Goal: Use online tool/utility: Utilize a website feature to perform a specific function

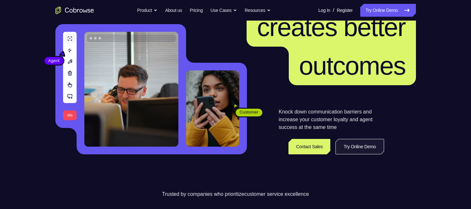
scroll to position [64, 0]
click at [358, 139] on link "Try Online Demo" at bounding box center [359, 146] width 48 height 15
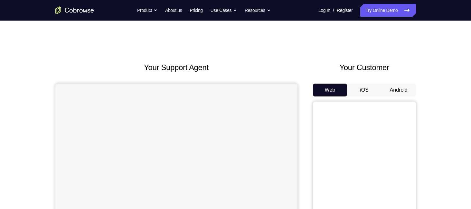
click at [402, 88] on button "Android" at bounding box center [398, 90] width 34 height 13
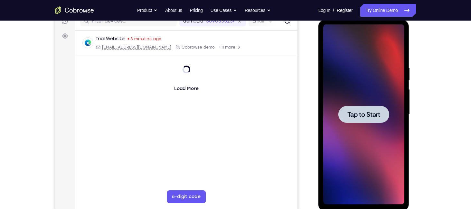
click at [376, 111] on span "Tap to Start" at bounding box center [363, 114] width 33 height 6
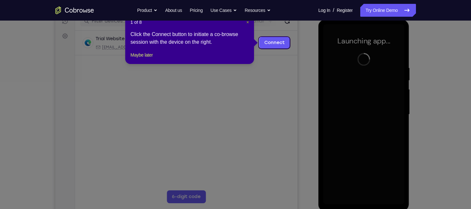
click at [248, 22] on span "×" at bounding box center [247, 22] width 3 height 5
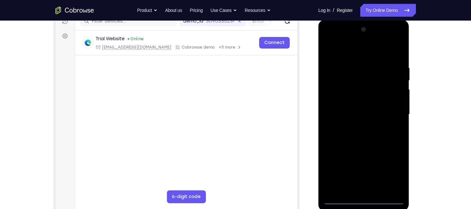
click at [366, 195] on div at bounding box center [363, 114] width 81 height 180
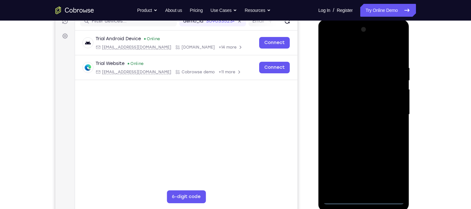
click at [364, 200] on div at bounding box center [363, 114] width 81 height 180
click at [388, 172] on div at bounding box center [363, 114] width 81 height 180
click at [329, 39] on div at bounding box center [363, 114] width 81 height 180
click at [393, 113] on div at bounding box center [363, 114] width 81 height 180
click at [357, 126] on div at bounding box center [363, 114] width 81 height 180
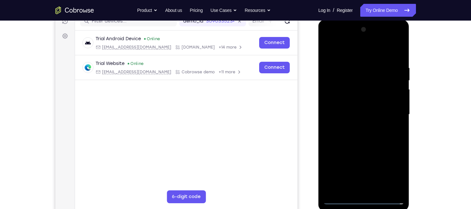
click at [355, 108] on div at bounding box center [363, 114] width 81 height 180
click at [356, 103] on div at bounding box center [363, 114] width 81 height 180
click at [366, 117] on div at bounding box center [363, 114] width 81 height 180
click at [370, 134] on div at bounding box center [363, 114] width 81 height 180
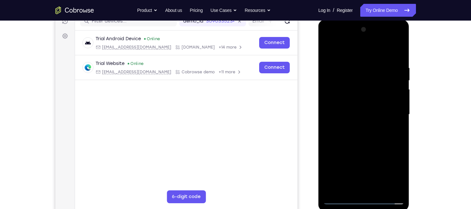
click at [370, 134] on div at bounding box center [363, 114] width 81 height 180
click at [364, 135] on div at bounding box center [363, 114] width 81 height 180
click at [360, 144] on div at bounding box center [363, 114] width 81 height 180
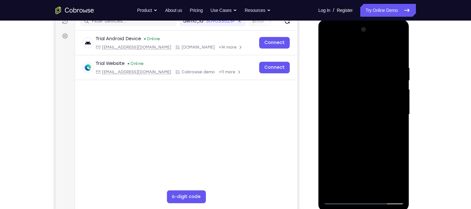
drag, startPoint x: 372, startPoint y: 66, endPoint x: 343, endPoint y: 68, distance: 29.0
click at [343, 68] on div at bounding box center [363, 114] width 81 height 180
drag, startPoint x: 372, startPoint y: 65, endPoint x: 346, endPoint y: 67, distance: 26.7
click at [346, 67] on div at bounding box center [363, 114] width 81 height 180
drag, startPoint x: 379, startPoint y: 66, endPoint x: 347, endPoint y: 66, distance: 32.8
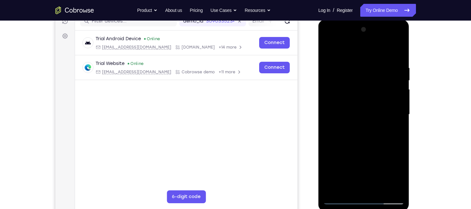
click at [347, 66] on div at bounding box center [363, 114] width 81 height 180
drag, startPoint x: 375, startPoint y: 65, endPoint x: 336, endPoint y: 68, distance: 38.5
click at [336, 68] on div at bounding box center [363, 114] width 81 height 180
drag, startPoint x: 388, startPoint y: 67, endPoint x: 357, endPoint y: 67, distance: 30.6
click at [357, 67] on div at bounding box center [363, 114] width 81 height 180
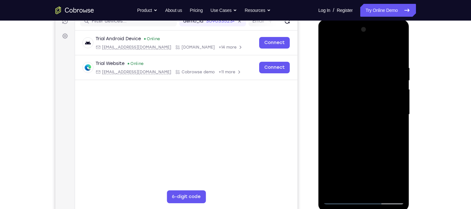
drag, startPoint x: 375, startPoint y: 66, endPoint x: 325, endPoint y: 60, distance: 49.9
click at [325, 60] on div at bounding box center [363, 114] width 81 height 180
drag, startPoint x: 377, startPoint y: 64, endPoint x: 353, endPoint y: 65, distance: 24.5
click at [353, 65] on div at bounding box center [363, 114] width 81 height 180
drag, startPoint x: 383, startPoint y: 67, endPoint x: 347, endPoint y: 68, distance: 36.4
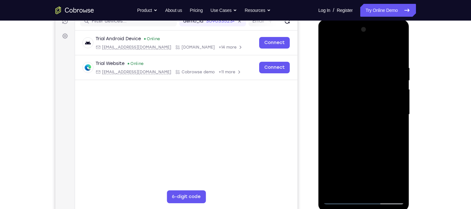
click at [347, 68] on div at bounding box center [363, 114] width 81 height 180
click at [367, 65] on div at bounding box center [363, 114] width 81 height 180
click at [397, 52] on div at bounding box center [363, 114] width 81 height 180
click at [378, 190] on div at bounding box center [363, 114] width 81 height 180
click at [372, 148] on div at bounding box center [363, 114] width 81 height 180
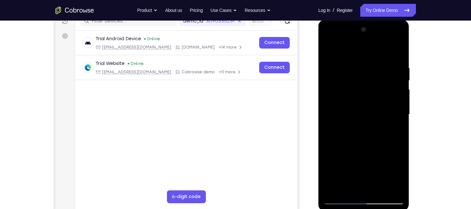
click at [343, 199] on div at bounding box center [363, 114] width 81 height 180
click at [346, 189] on div at bounding box center [363, 114] width 81 height 180
click at [365, 75] on div at bounding box center [363, 114] width 81 height 180
drag, startPoint x: 384, startPoint y: 84, endPoint x: 374, endPoint y: 122, distance: 39.3
click at [374, 122] on div at bounding box center [363, 114] width 81 height 180
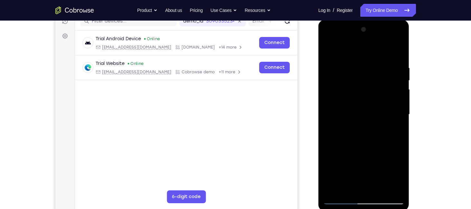
click at [329, 48] on div at bounding box center [363, 114] width 81 height 180
click at [350, 187] on div at bounding box center [363, 114] width 81 height 180
drag, startPoint x: 361, startPoint y: 102, endPoint x: 369, endPoint y: 73, distance: 29.9
click at [369, 73] on div at bounding box center [363, 114] width 81 height 180
drag, startPoint x: 369, startPoint y: 118, endPoint x: 379, endPoint y: 63, distance: 56.2
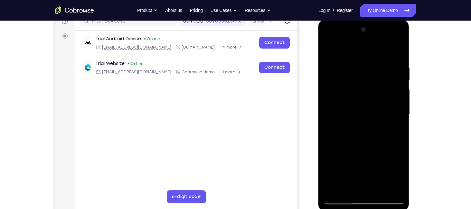
click at [379, 63] on div at bounding box center [363, 114] width 81 height 180
drag, startPoint x: 375, startPoint y: 118, endPoint x: 385, endPoint y: 78, distance: 41.5
click at [385, 78] on div at bounding box center [363, 114] width 81 height 180
drag, startPoint x: 379, startPoint y: 103, endPoint x: 381, endPoint y: 82, distance: 20.4
click at [381, 82] on div at bounding box center [363, 114] width 81 height 180
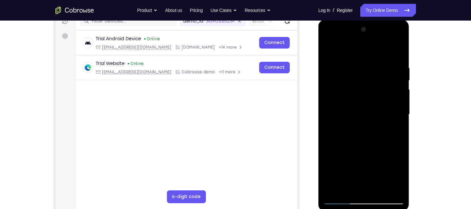
drag, startPoint x: 376, startPoint y: 122, endPoint x: 380, endPoint y: 95, distance: 27.0
click at [380, 95] on div at bounding box center [363, 114] width 81 height 180
click at [392, 125] on div at bounding box center [363, 114] width 81 height 180
drag, startPoint x: 383, startPoint y: 119, endPoint x: 372, endPoint y: 180, distance: 61.9
click at [372, 180] on div at bounding box center [363, 114] width 81 height 180
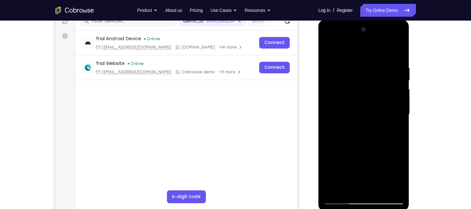
drag, startPoint x: 379, startPoint y: 136, endPoint x: 375, endPoint y: 242, distance: 105.3
click at [375, 209] on html "Online web based iOS Simulators and Android Emulators. Run iPhone, iPad, Mobile…" at bounding box center [364, 116] width 92 height 193
drag, startPoint x: 387, startPoint y: 137, endPoint x: 385, endPoint y: 171, distance: 33.8
click at [385, 171] on div at bounding box center [363, 114] width 81 height 180
drag, startPoint x: 386, startPoint y: 111, endPoint x: 394, endPoint y: 67, distance: 44.6
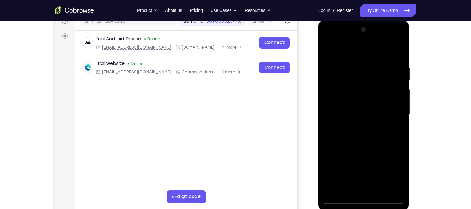
click at [394, 67] on div at bounding box center [363, 114] width 81 height 180
drag, startPoint x: 383, startPoint y: 109, endPoint x: 389, endPoint y: 61, distance: 47.7
click at [389, 61] on div at bounding box center [363, 114] width 81 height 180
drag, startPoint x: 362, startPoint y: 105, endPoint x: 372, endPoint y: 54, distance: 52.5
click at [372, 54] on div at bounding box center [363, 114] width 81 height 180
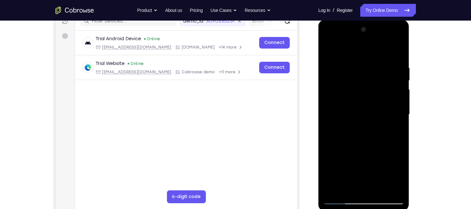
drag, startPoint x: 370, startPoint y: 102, endPoint x: 384, endPoint y: 59, distance: 45.5
click at [384, 59] on div at bounding box center [363, 114] width 81 height 180
drag, startPoint x: 370, startPoint y: 114, endPoint x: 377, endPoint y: 59, distance: 55.2
click at [377, 59] on div at bounding box center [363, 114] width 81 height 180
drag, startPoint x: 376, startPoint y: 109, endPoint x: 377, endPoint y: 14, distance: 95.3
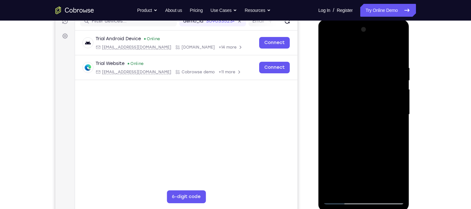
click at [377, 20] on html "Online web based iOS Simulators and Android Emulators. Run iPhone, iPad, Mobile…" at bounding box center [364, 116] width 92 height 193
drag, startPoint x: 379, startPoint y: 107, endPoint x: 381, endPoint y: 61, distance: 46.1
click at [381, 61] on div at bounding box center [363, 114] width 81 height 180
drag, startPoint x: 373, startPoint y: 109, endPoint x: 381, endPoint y: 45, distance: 63.9
click at [381, 45] on div at bounding box center [363, 114] width 81 height 180
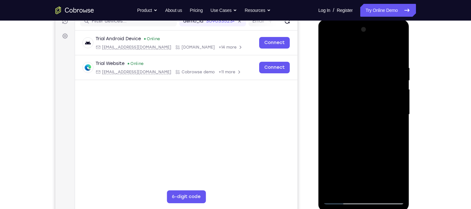
drag, startPoint x: 373, startPoint y: 111, endPoint x: 379, endPoint y: 59, distance: 52.8
click at [379, 59] on div at bounding box center [363, 114] width 81 height 180
drag, startPoint x: 378, startPoint y: 97, endPoint x: 389, endPoint y: 53, distance: 45.8
click at [389, 53] on div at bounding box center [363, 114] width 81 height 180
click at [330, 51] on div at bounding box center [363, 114] width 81 height 180
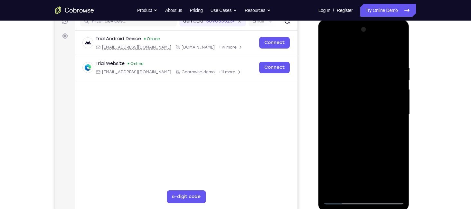
drag, startPoint x: 374, startPoint y: 141, endPoint x: 380, endPoint y: 77, distance: 64.4
click at [380, 77] on div at bounding box center [363, 114] width 81 height 180
click at [365, 122] on div at bounding box center [363, 114] width 81 height 180
drag, startPoint x: 358, startPoint y: 98, endPoint x: 371, endPoint y: 177, distance: 79.9
click at [371, 177] on div at bounding box center [363, 114] width 81 height 180
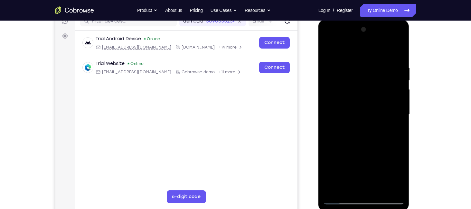
drag, startPoint x: 379, startPoint y: 116, endPoint x: 386, endPoint y: 188, distance: 71.8
click at [386, 188] on div at bounding box center [363, 114] width 81 height 180
drag, startPoint x: 378, startPoint y: 143, endPoint x: 379, endPoint y: 203, distance: 60.5
click at [379, 203] on div at bounding box center [363, 114] width 81 height 180
drag, startPoint x: 379, startPoint y: 123, endPoint x: 398, endPoint y: 218, distance: 96.4
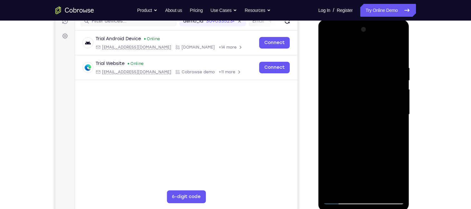
click at [398, 209] on html "Online web based iOS Simulators and Android Emulators. Run iPhone, iPad, Mobile…" at bounding box center [364, 116] width 92 height 193
drag, startPoint x: 374, startPoint y: 97, endPoint x: 406, endPoint y: 244, distance: 150.5
click at [406, 209] on html "Online web based iOS Simulators and Android Emulators. Run iPhone, iPad, Mobile…" at bounding box center [364, 116] width 92 height 193
drag, startPoint x: 373, startPoint y: 80, endPoint x: 402, endPoint y: 244, distance: 166.3
click at [402, 209] on html "Online web based iOS Simulators and Android Emulators. Run iPhone, iPad, Mobile…" at bounding box center [364, 116] width 92 height 193
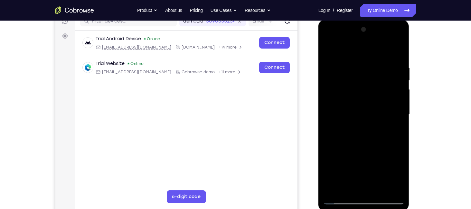
click at [330, 52] on div at bounding box center [363, 114] width 81 height 180
click at [349, 190] on div at bounding box center [363, 114] width 81 height 180
drag, startPoint x: 373, startPoint y: 122, endPoint x: 372, endPoint y: 95, distance: 27.4
click at [372, 95] on div at bounding box center [363, 114] width 81 height 180
click at [383, 55] on div at bounding box center [363, 114] width 81 height 180
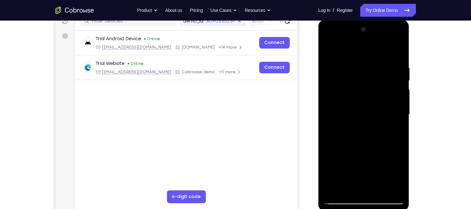
drag, startPoint x: 364, startPoint y: 128, endPoint x: 365, endPoint y: 101, distance: 27.7
click at [365, 101] on div at bounding box center [363, 114] width 81 height 180
click at [341, 75] on div at bounding box center [363, 114] width 81 height 180
drag, startPoint x: 350, startPoint y: 74, endPoint x: 406, endPoint y: 244, distance: 179.4
click at [406, 209] on html "Online web based iOS Simulators and Android Emulators. Run iPhone, iPad, Mobile…" at bounding box center [364, 116] width 92 height 193
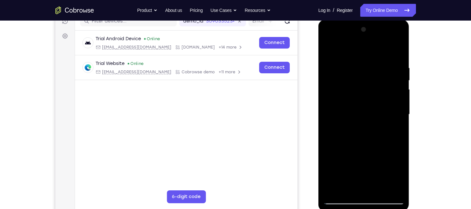
click at [329, 49] on div at bounding box center [363, 114] width 81 height 180
